Goal: Task Accomplishment & Management: Manage account settings

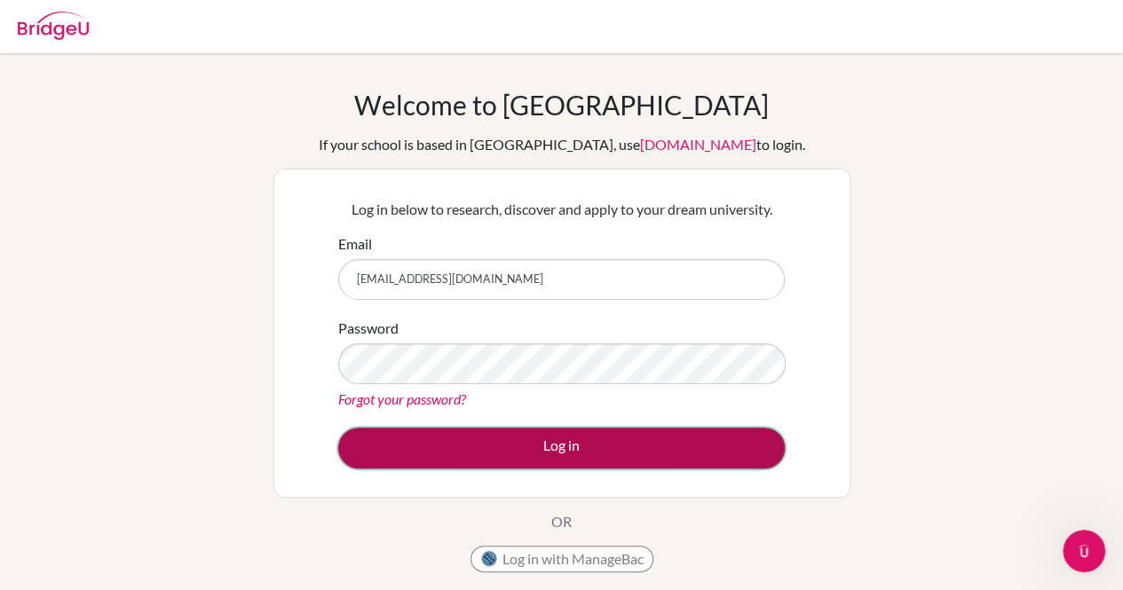
click at [508, 438] on button "Log in" at bounding box center [561, 448] width 446 height 41
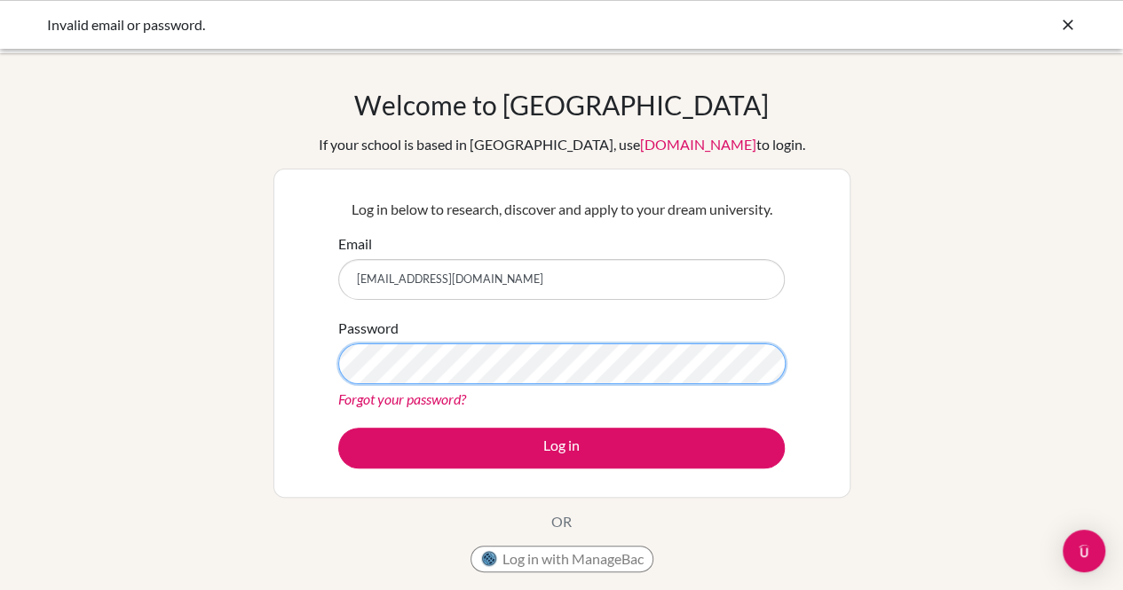
click at [338, 428] on button "Log in" at bounding box center [561, 448] width 446 height 41
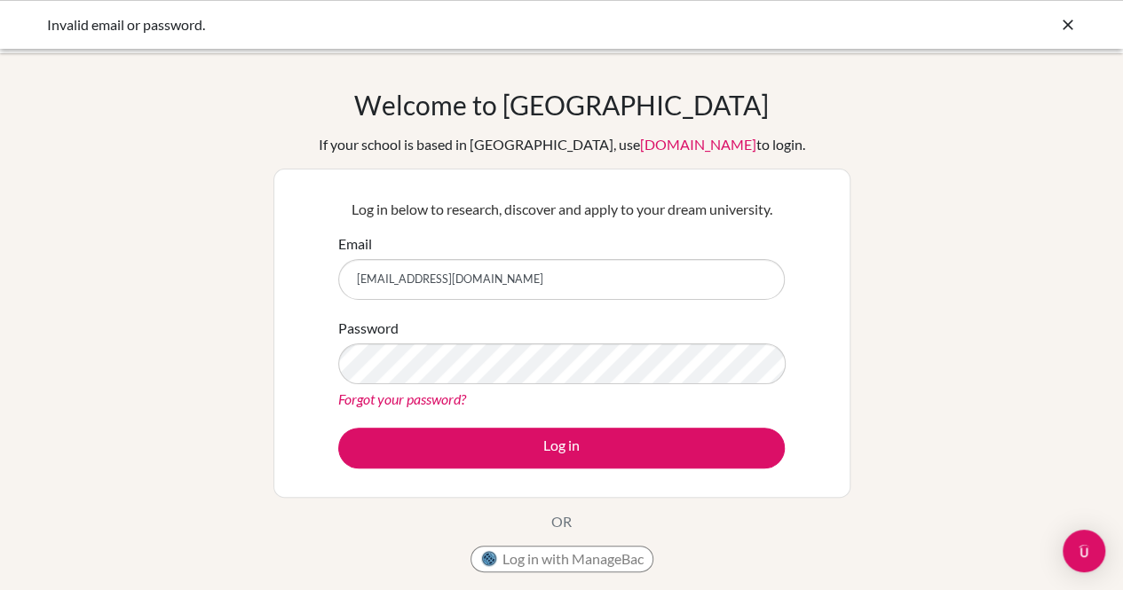
click at [414, 399] on link "Forgot your password?" at bounding box center [402, 398] width 128 height 17
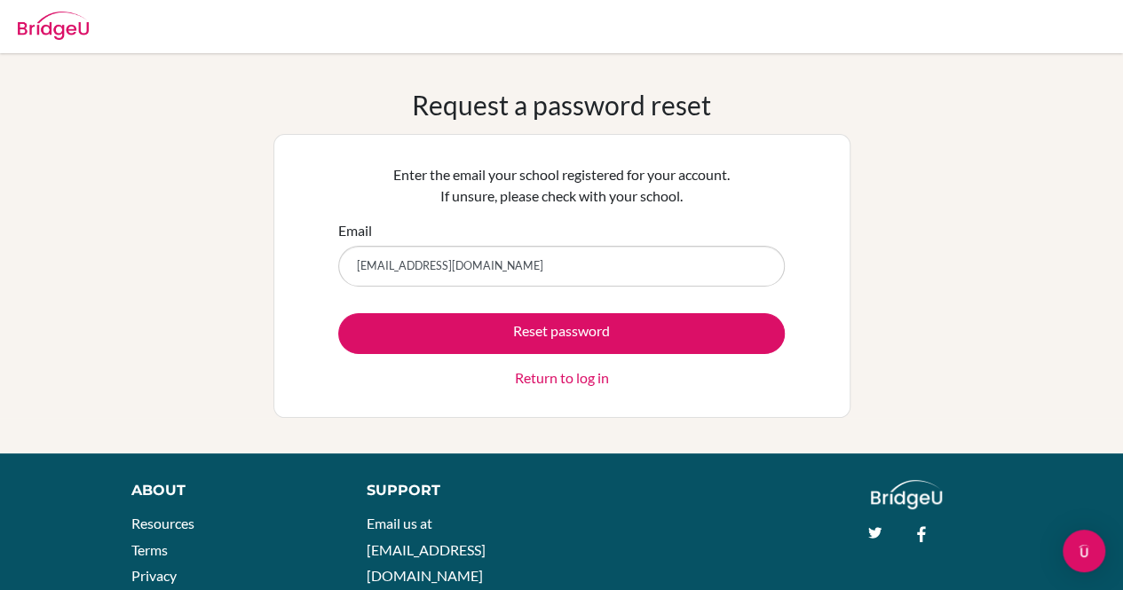
type input "[EMAIL_ADDRESS][DOMAIN_NAME]"
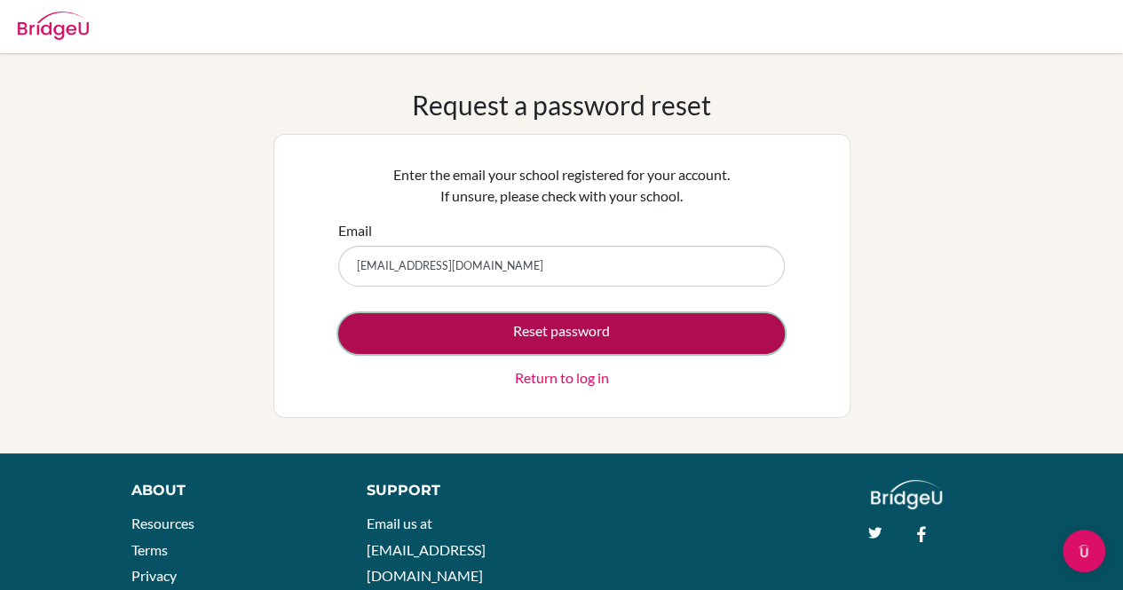
click at [573, 333] on button "Reset password" at bounding box center [561, 333] width 446 height 41
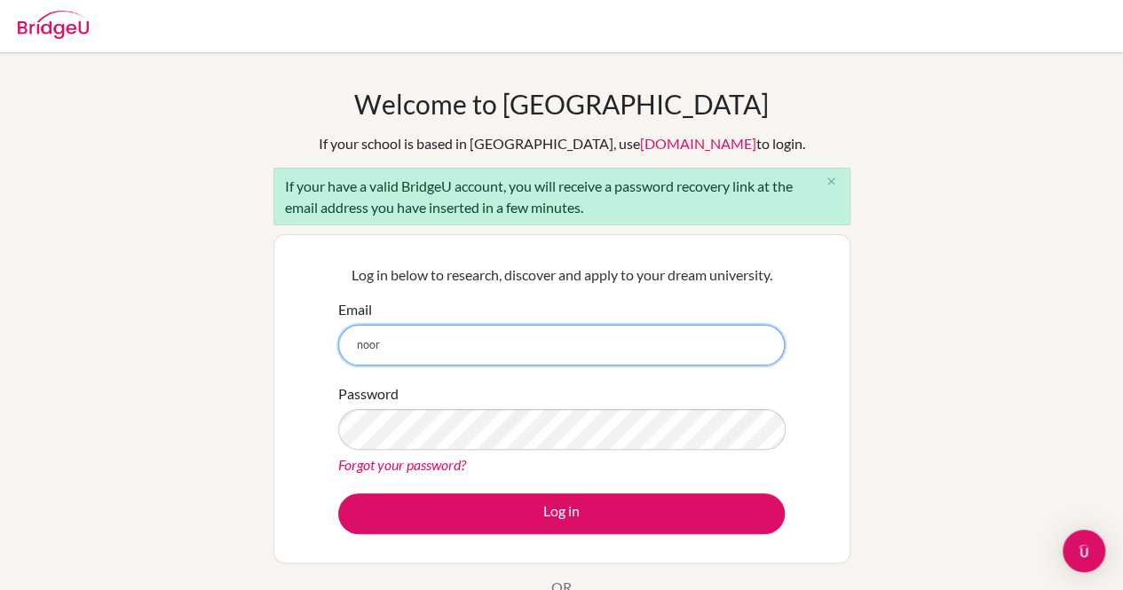
scroll to position [2, 0]
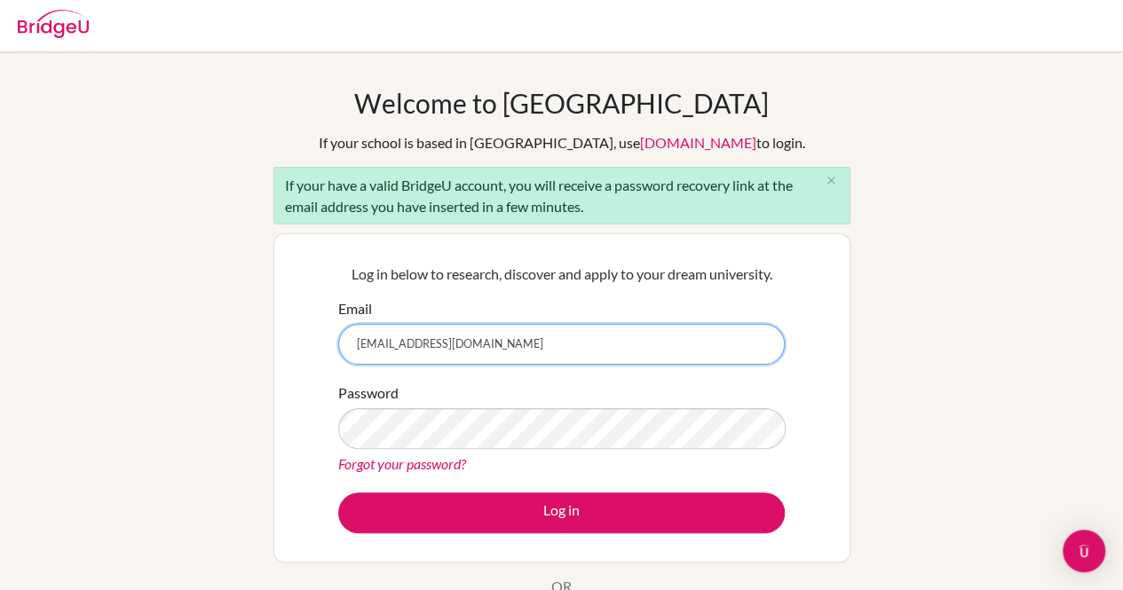
type input "[EMAIL_ADDRESS][DOMAIN_NAME]"
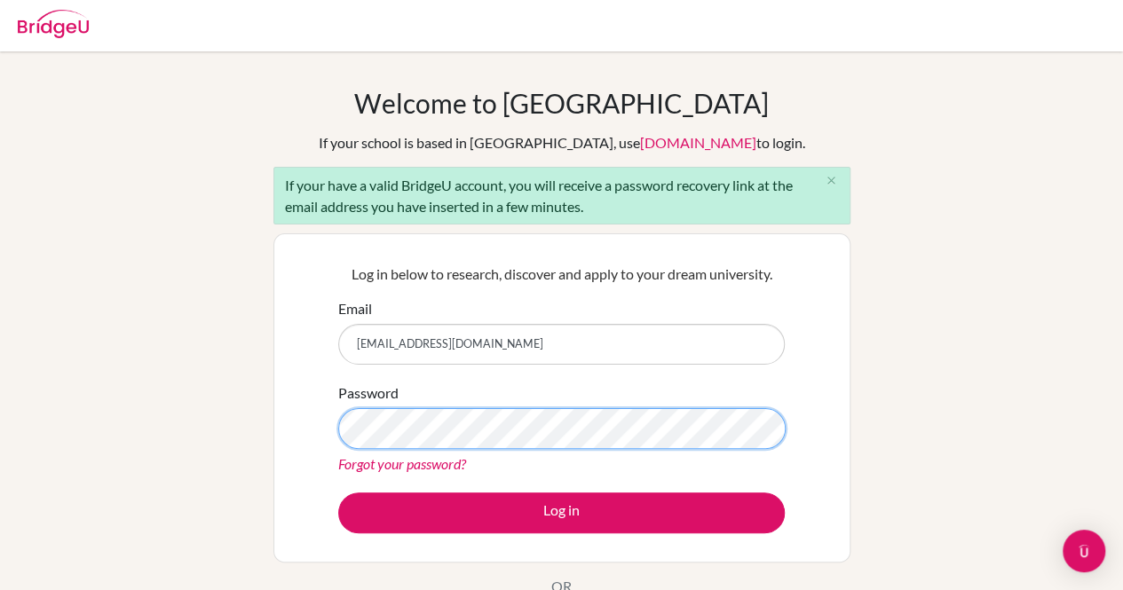
click at [338, 493] on button "Log in" at bounding box center [561, 513] width 446 height 41
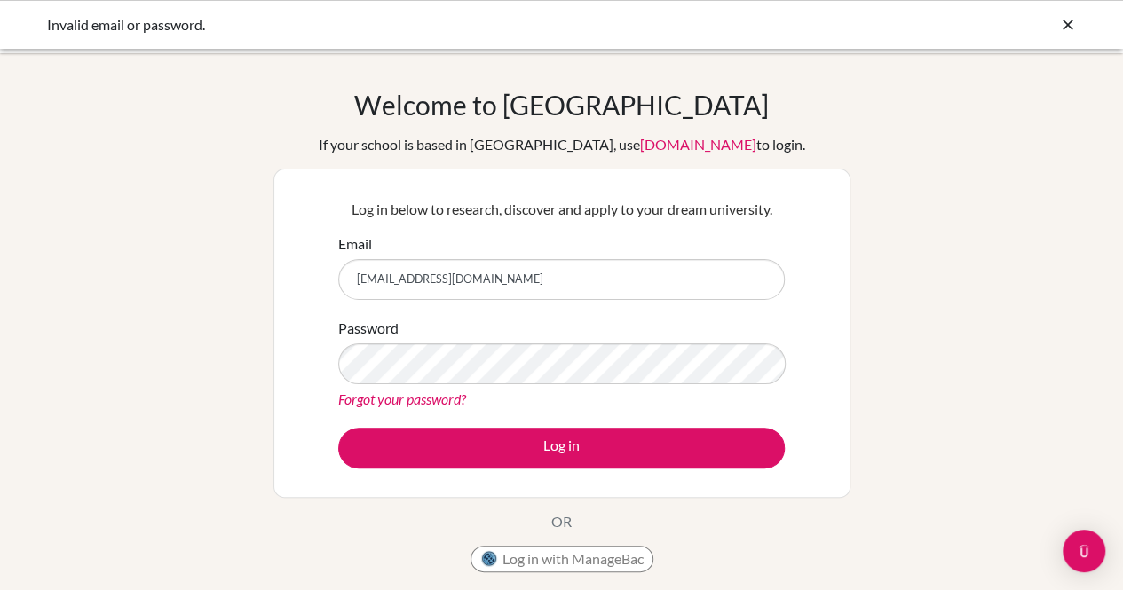
click at [401, 400] on link "Forgot your password?" at bounding box center [402, 398] width 128 height 17
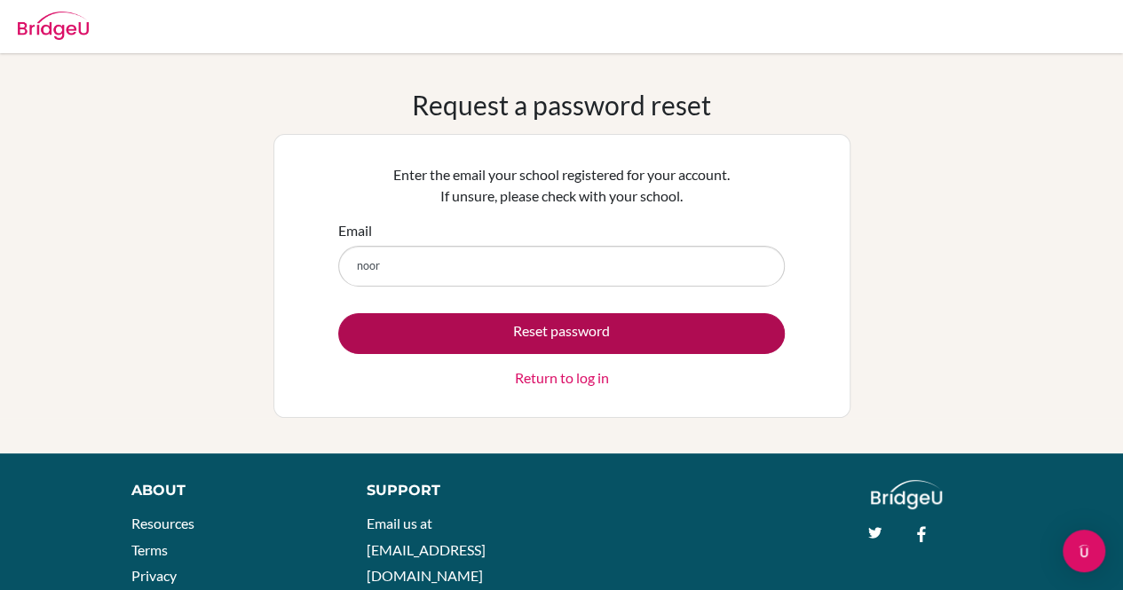
type input "[EMAIL_ADDRESS][DOMAIN_NAME]"
click at [499, 332] on button "Reset password" at bounding box center [561, 333] width 446 height 41
